Goal: Information Seeking & Learning: Check status

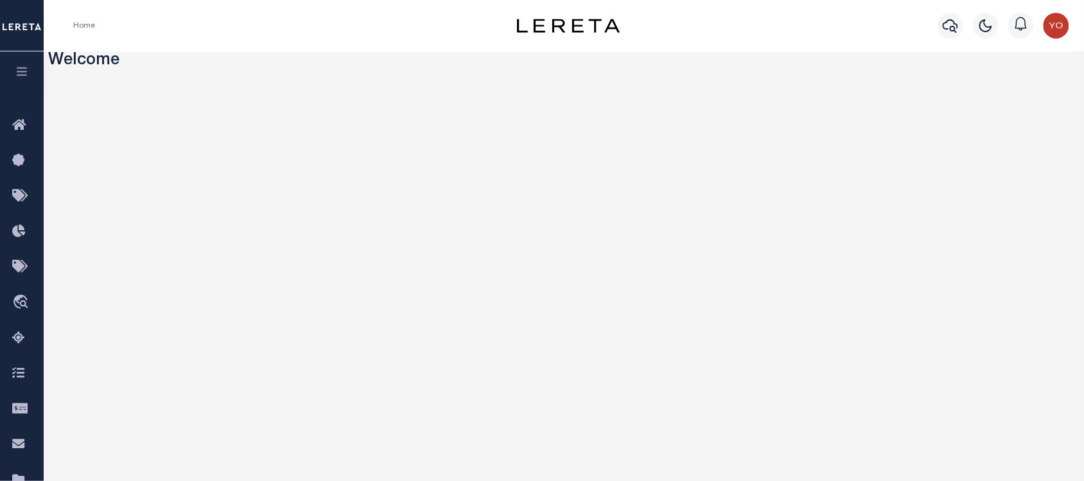
click at [17, 72] on icon "button" at bounding box center [22, 72] width 15 height 12
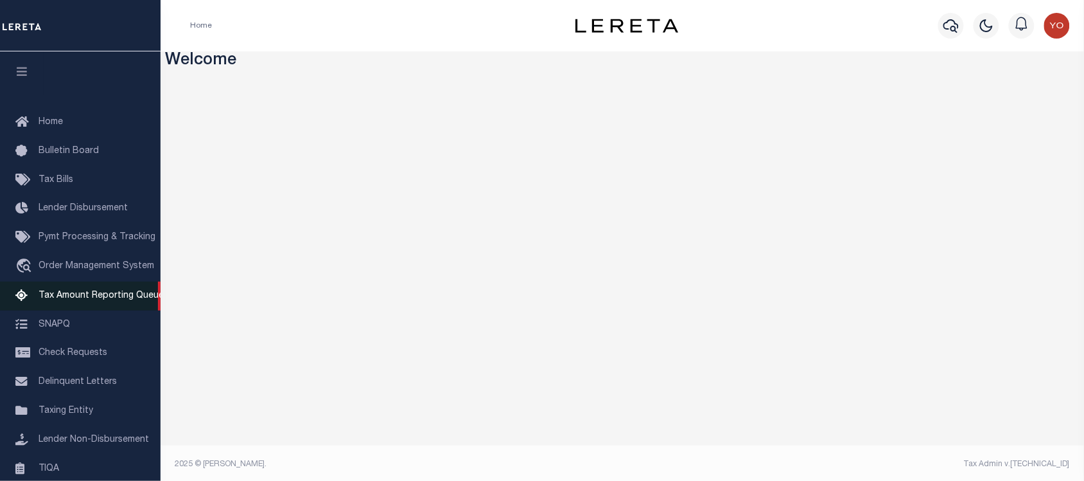
click at [112, 294] on span "Tax Amount Reporting Queue" at bounding box center [101, 295] width 125 height 9
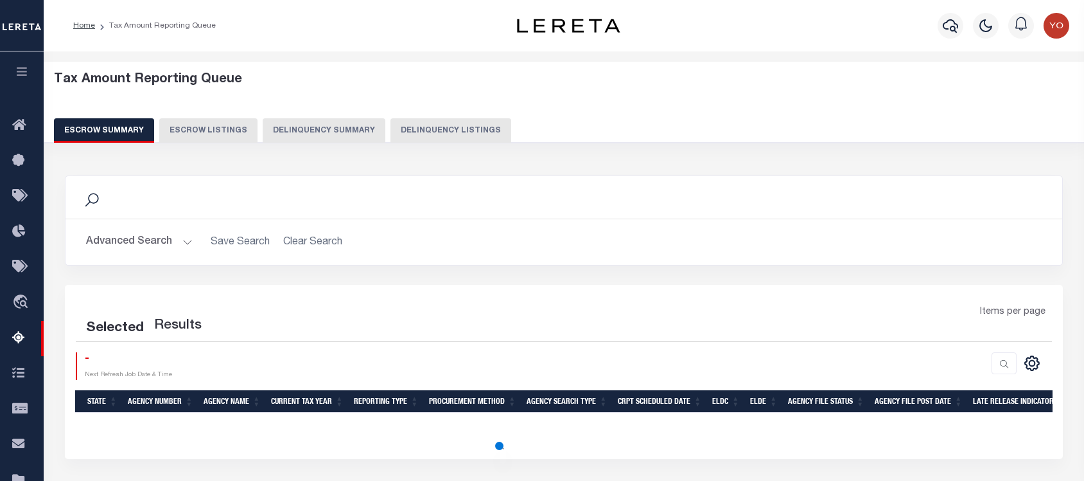
select select "100"
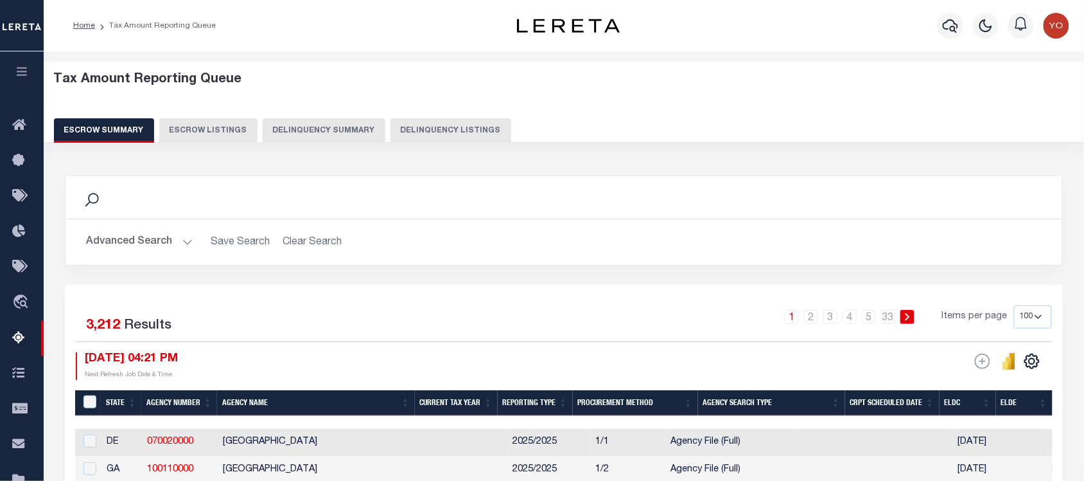
click at [172, 238] on button "Advanced Search" at bounding box center [139, 241] width 107 height 25
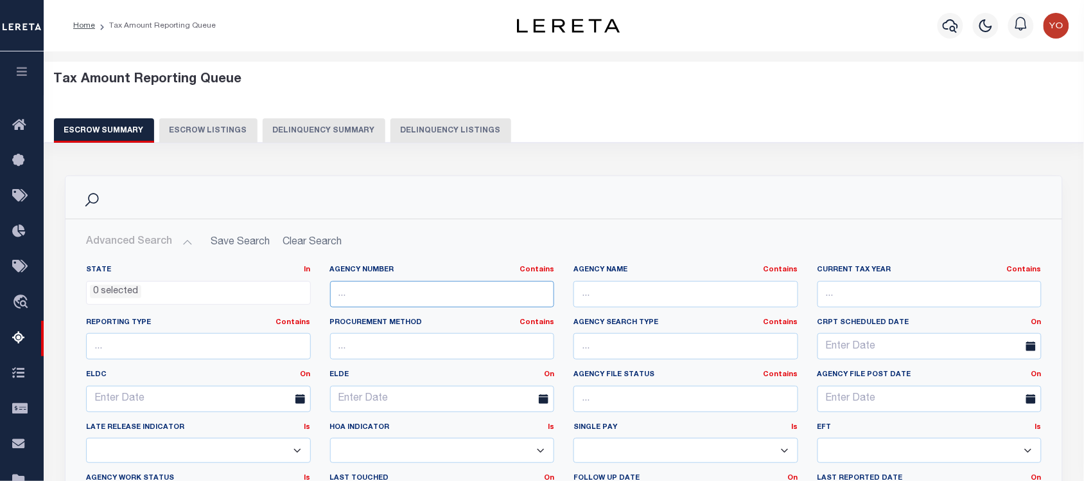
click at [444, 281] on input "text" at bounding box center [442, 294] width 225 height 26
paste input "120600000"
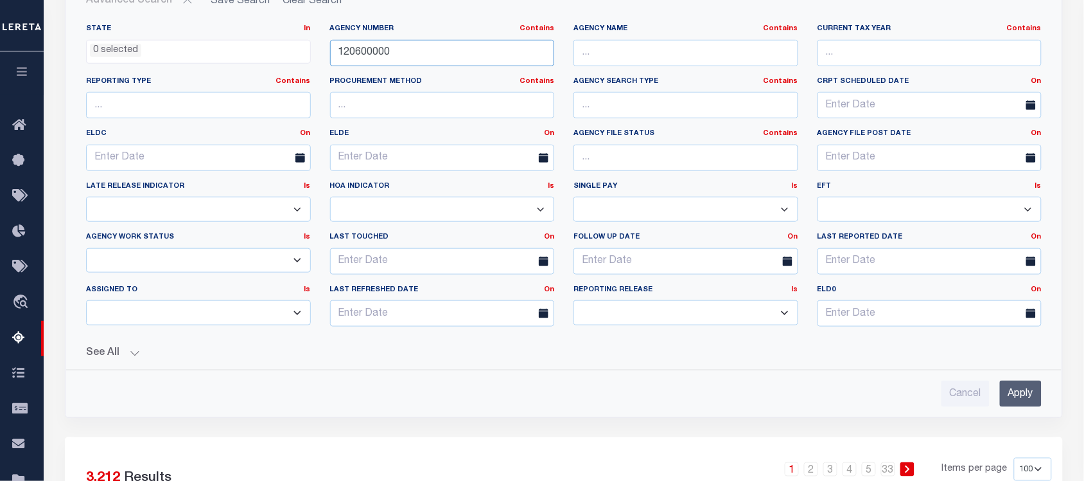
type input "120600000"
click at [1004, 394] on input "Apply" at bounding box center [1021, 393] width 42 height 26
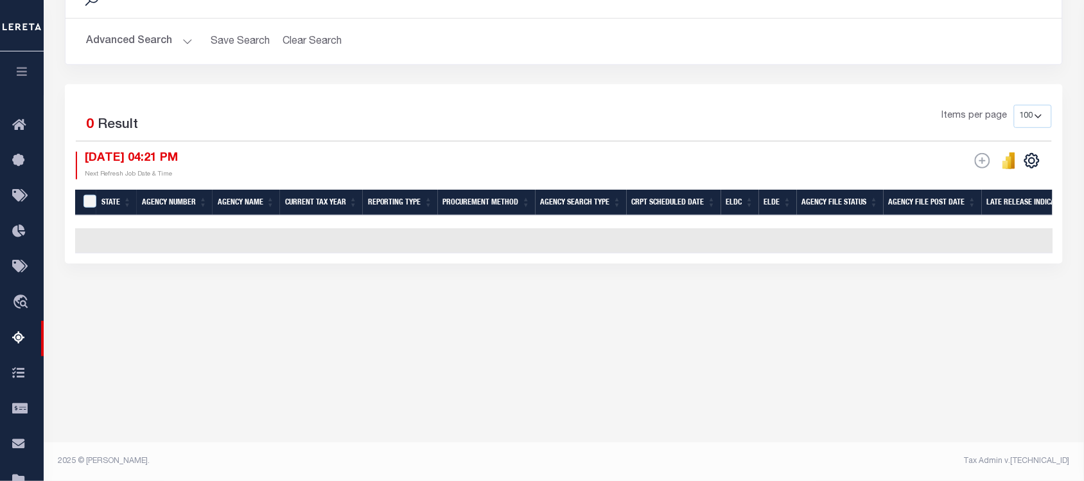
scroll to position [200, 0]
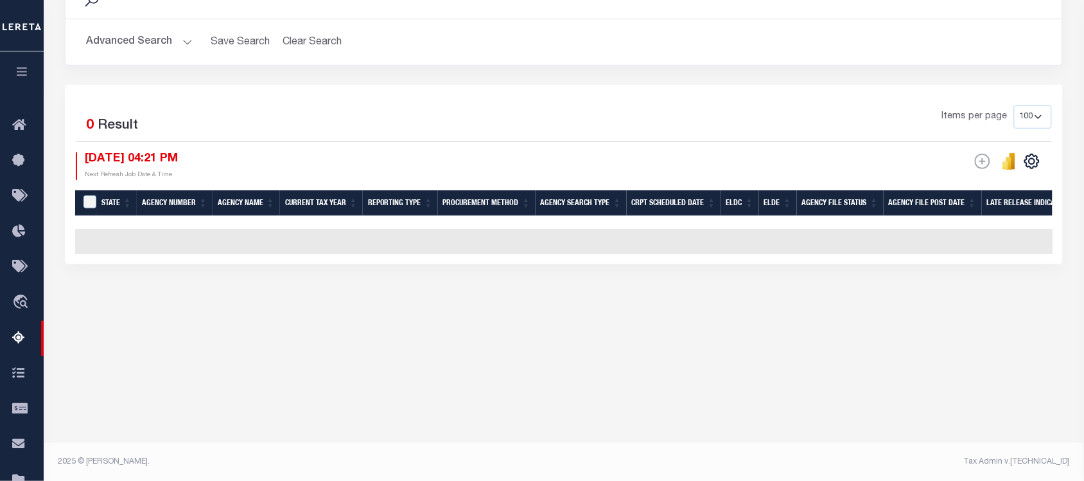
click at [150, 43] on button "Advanced Search" at bounding box center [139, 42] width 107 height 25
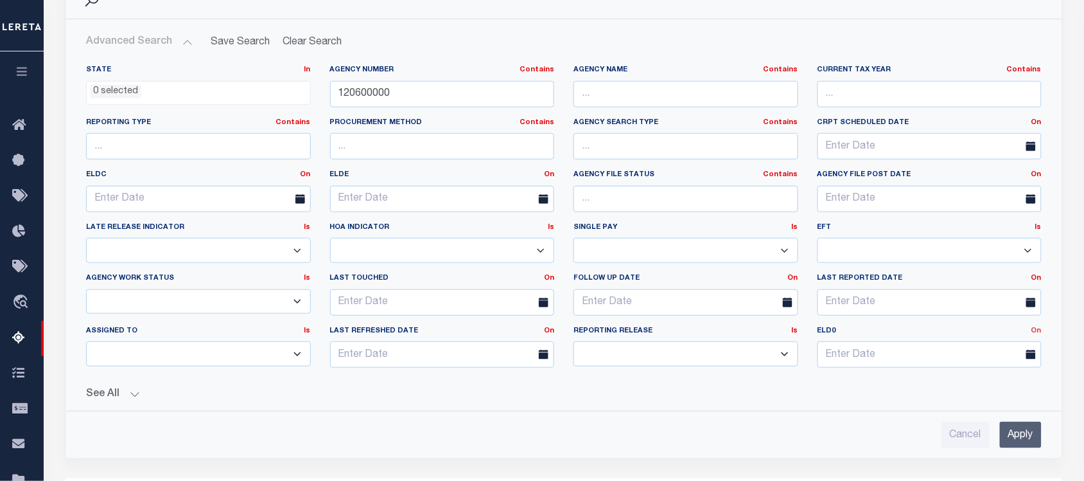
click at [1037, 334] on link "On" at bounding box center [1037, 330] width 10 height 7
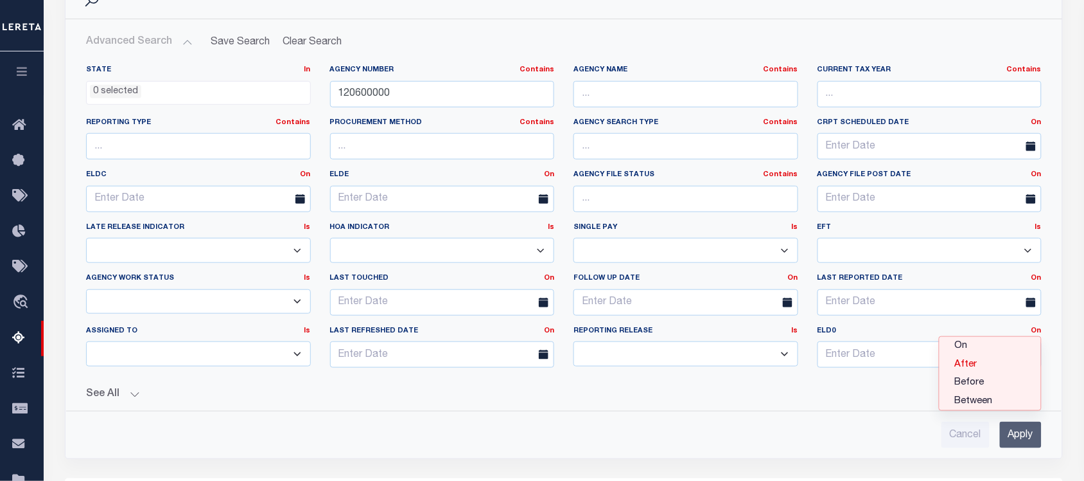
click at [970, 367] on link "After" at bounding box center [991, 364] width 102 height 19
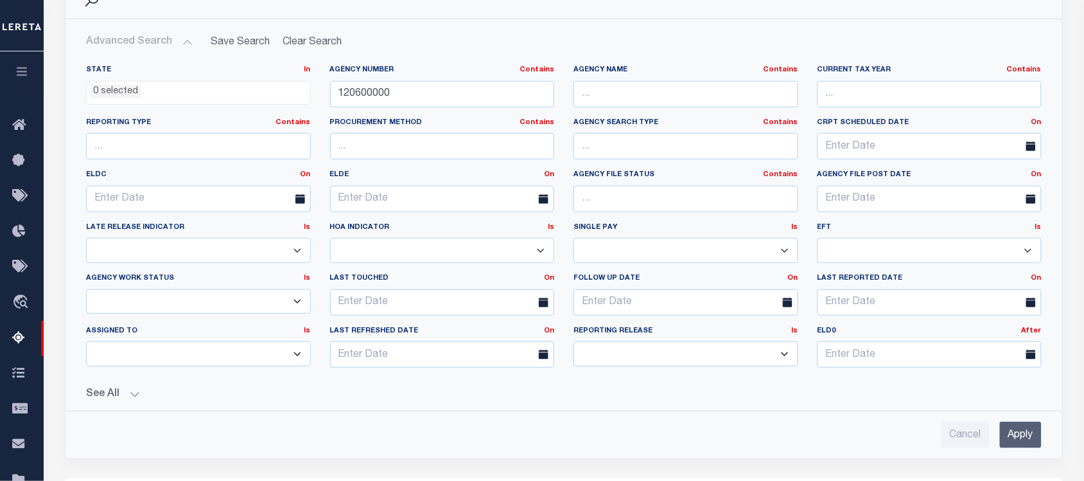
click at [1017, 424] on input "Apply" at bounding box center [1021, 434] width 42 height 26
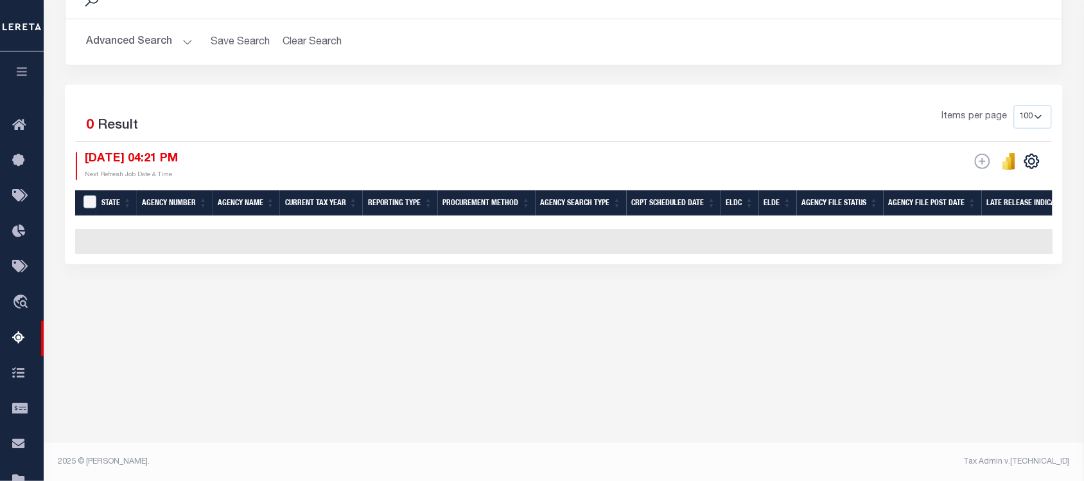
click at [127, 39] on button "Advanced Search" at bounding box center [139, 42] width 107 height 25
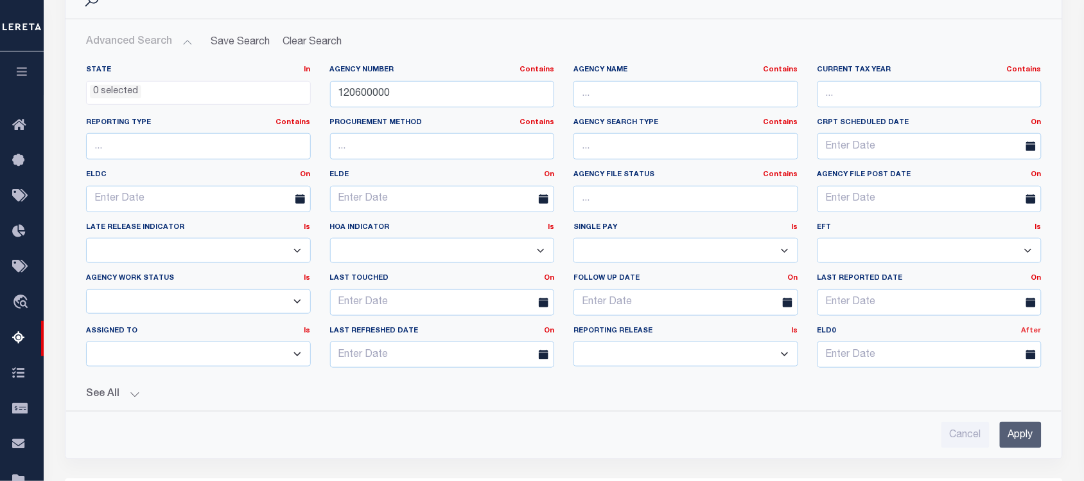
click at [1032, 331] on link "After" at bounding box center [1032, 330] width 20 height 7
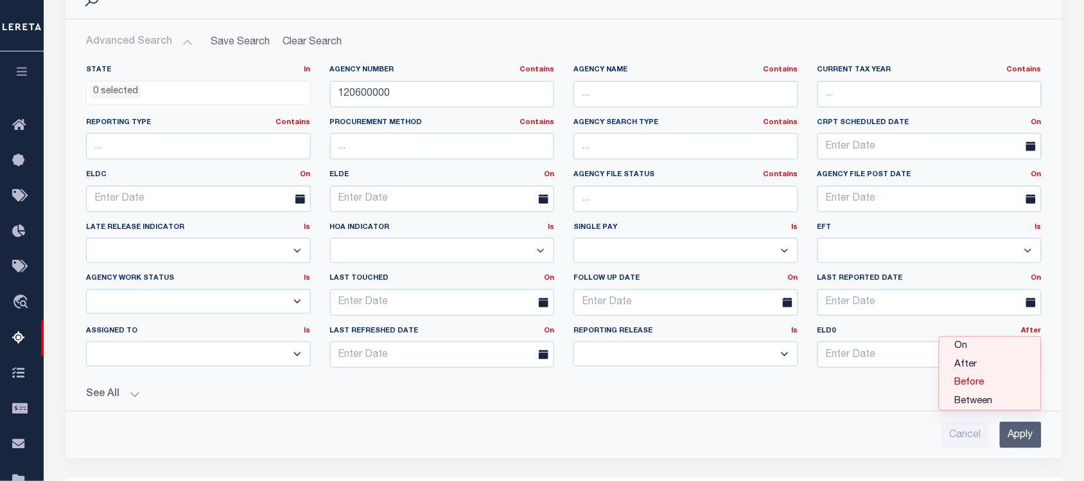
click at [988, 379] on link "Before" at bounding box center [991, 382] width 102 height 19
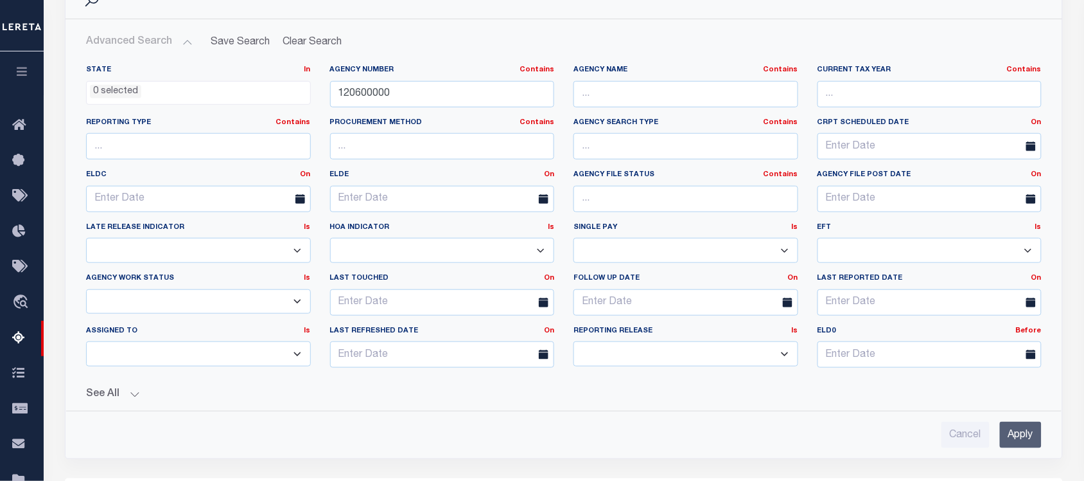
click at [1019, 437] on input "Apply" at bounding box center [1021, 434] width 42 height 26
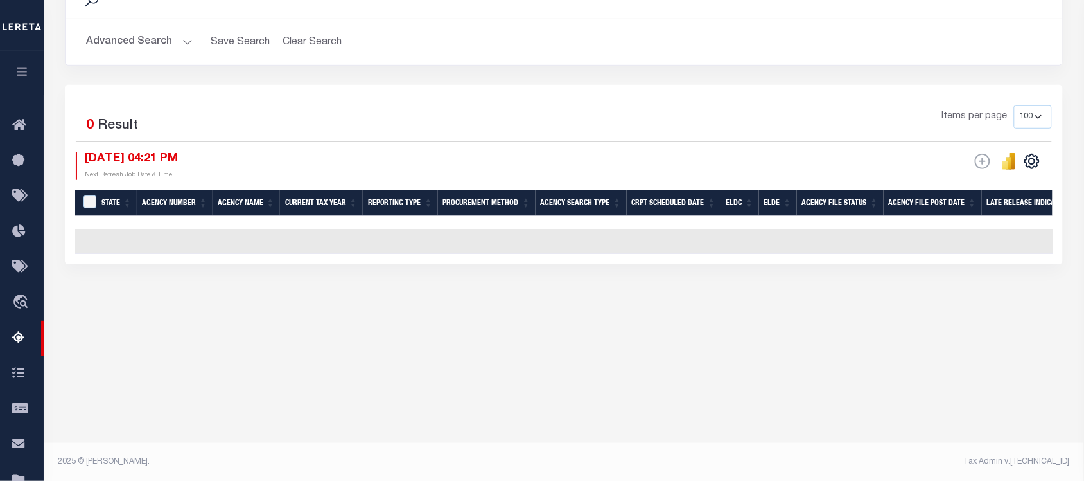
click at [141, 42] on button "Advanced Search" at bounding box center [139, 42] width 107 height 25
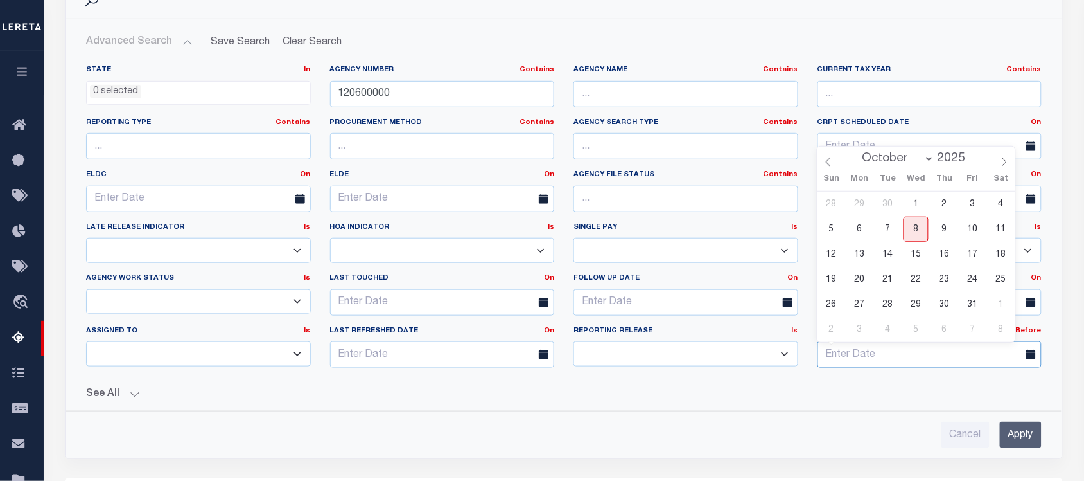
click at [971, 362] on input "text" at bounding box center [930, 354] width 225 height 26
click at [912, 229] on span "8" at bounding box center [916, 228] width 25 height 25
type input "[DATE]"
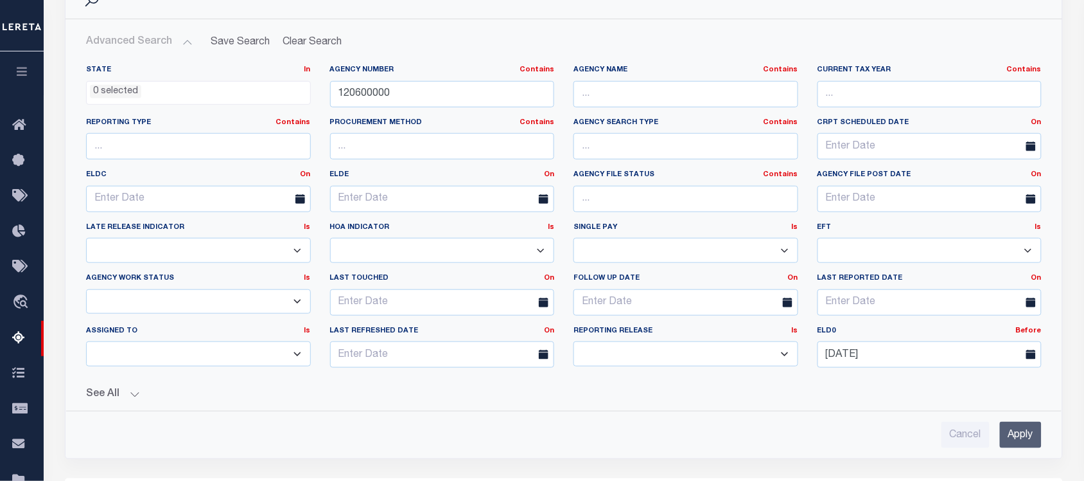
click at [1030, 429] on input "Apply" at bounding box center [1021, 434] width 42 height 26
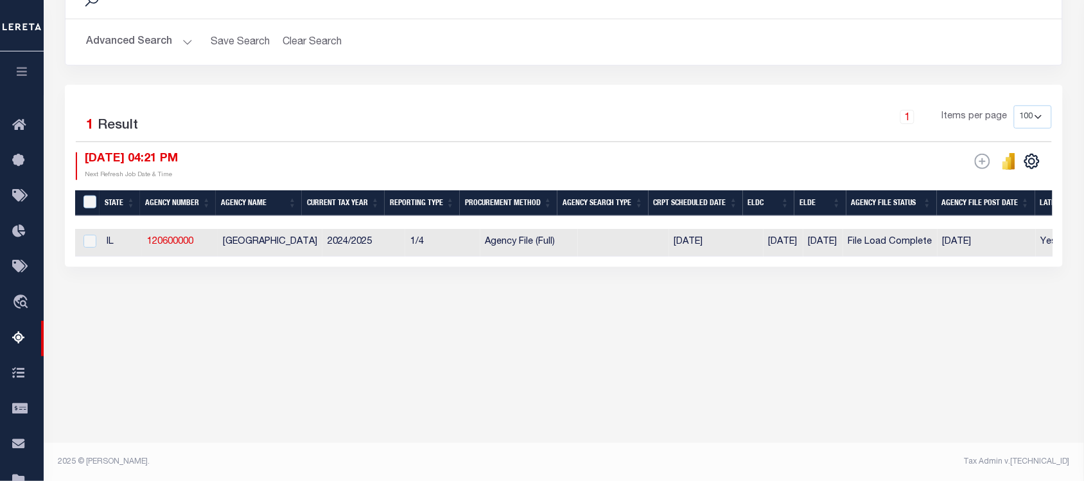
scroll to position [0, 856]
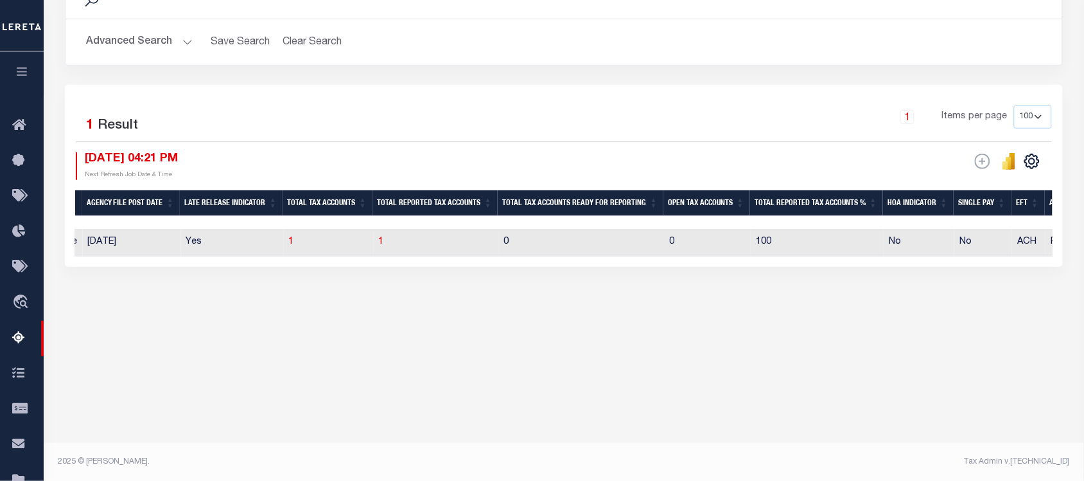
drag, startPoint x: 469, startPoint y: 267, endPoint x: 679, endPoint y: 267, distance: 210.1
click at [679, 267] on div "Selected 1 Result 1 Items per page 10 25 50 100 500 [DATE] 04:21 PM ESCROW Web …" at bounding box center [564, 176] width 998 height 182
click at [737, 278] on div "Search Advanced Search Save Search Clear Search EscrowSummaryGridWrapper_dynami…" at bounding box center [565, 134] width 1016 height 342
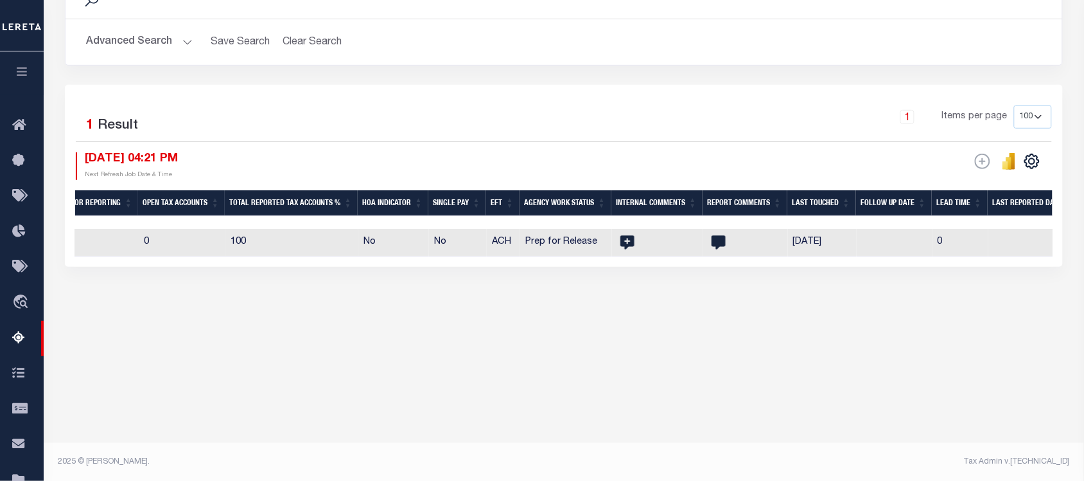
scroll to position [0, 1382]
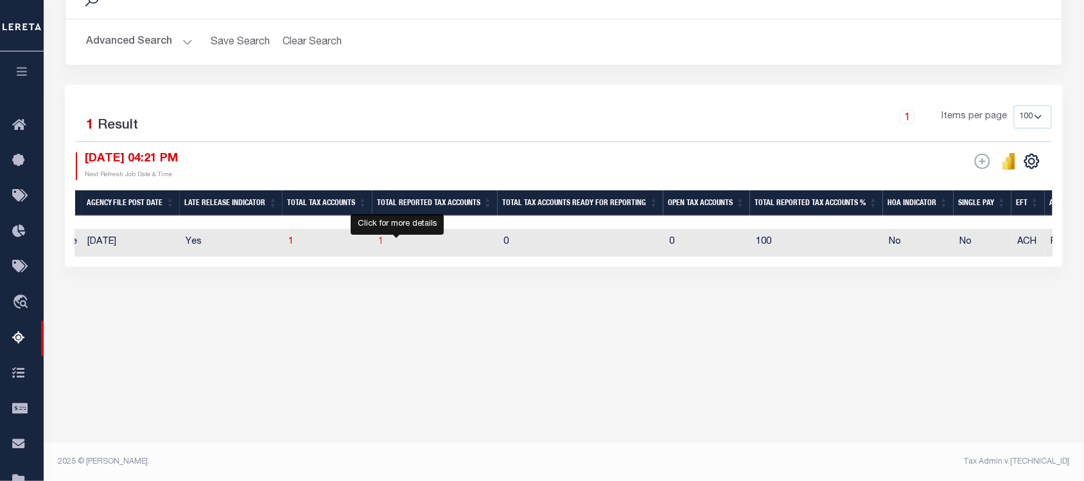
click at [384, 242] on span "1" at bounding box center [380, 241] width 5 height 9
select select "100"
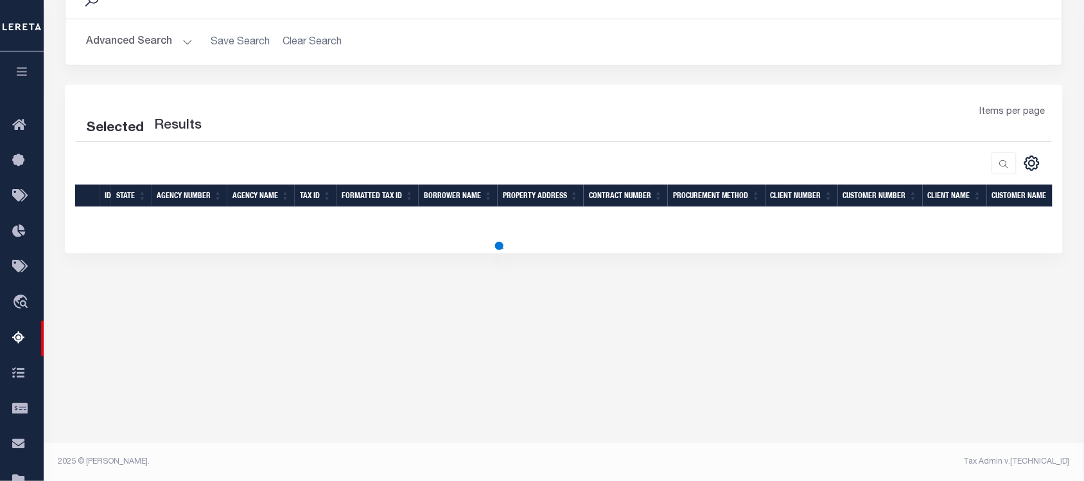
select select "100"
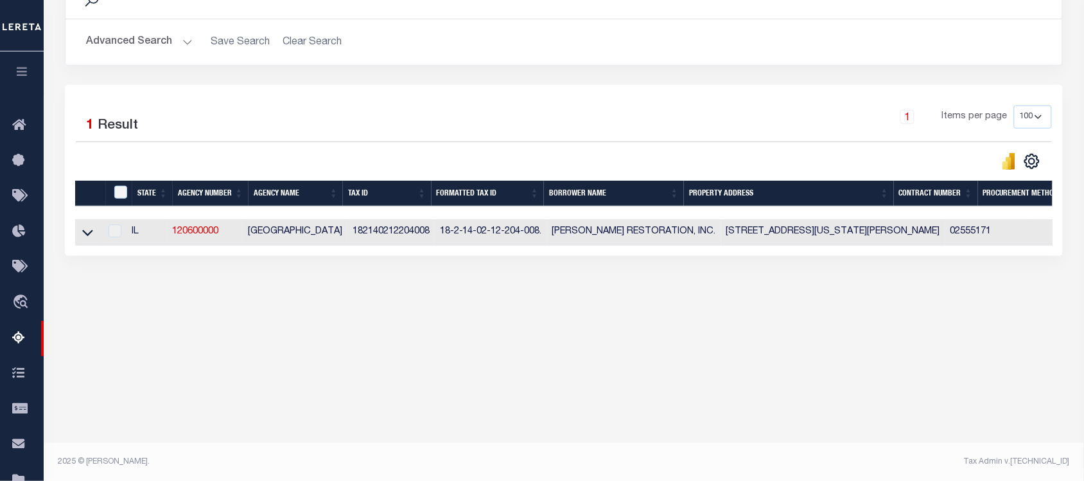
click at [80, 233] on link at bounding box center [87, 231] width 15 height 9
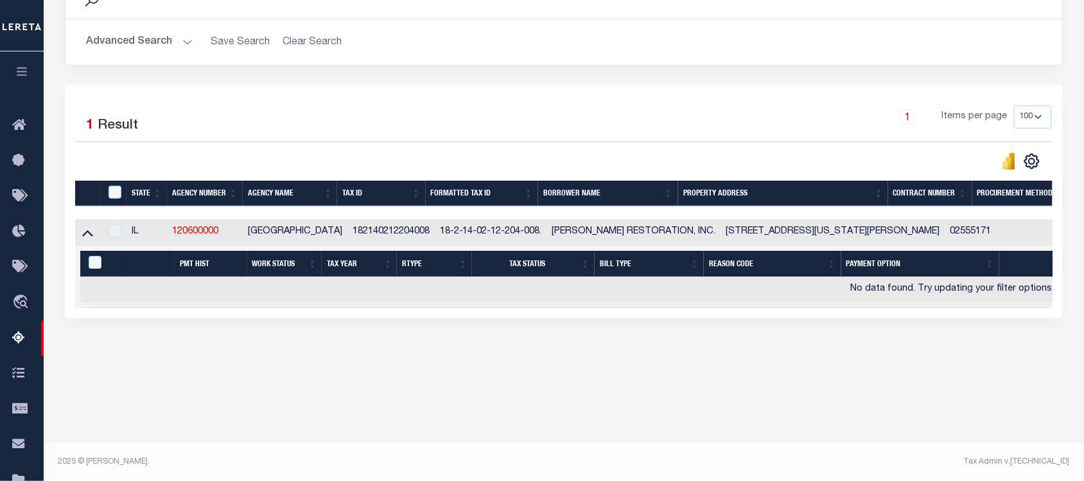
click at [15, 75] on icon "button" at bounding box center [22, 72] width 15 height 12
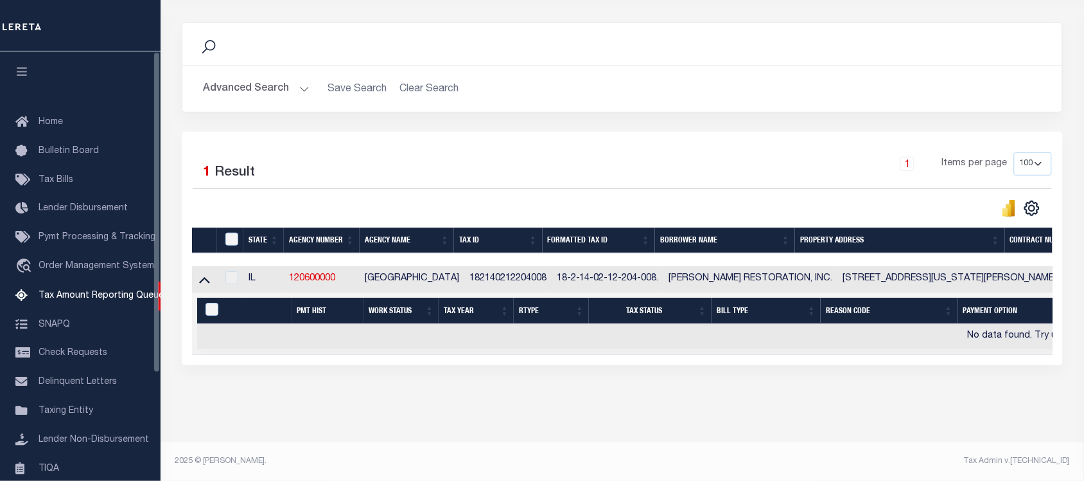
click at [18, 72] on icon "button" at bounding box center [22, 72] width 15 height 12
